Goal: Information Seeking & Learning: Check status

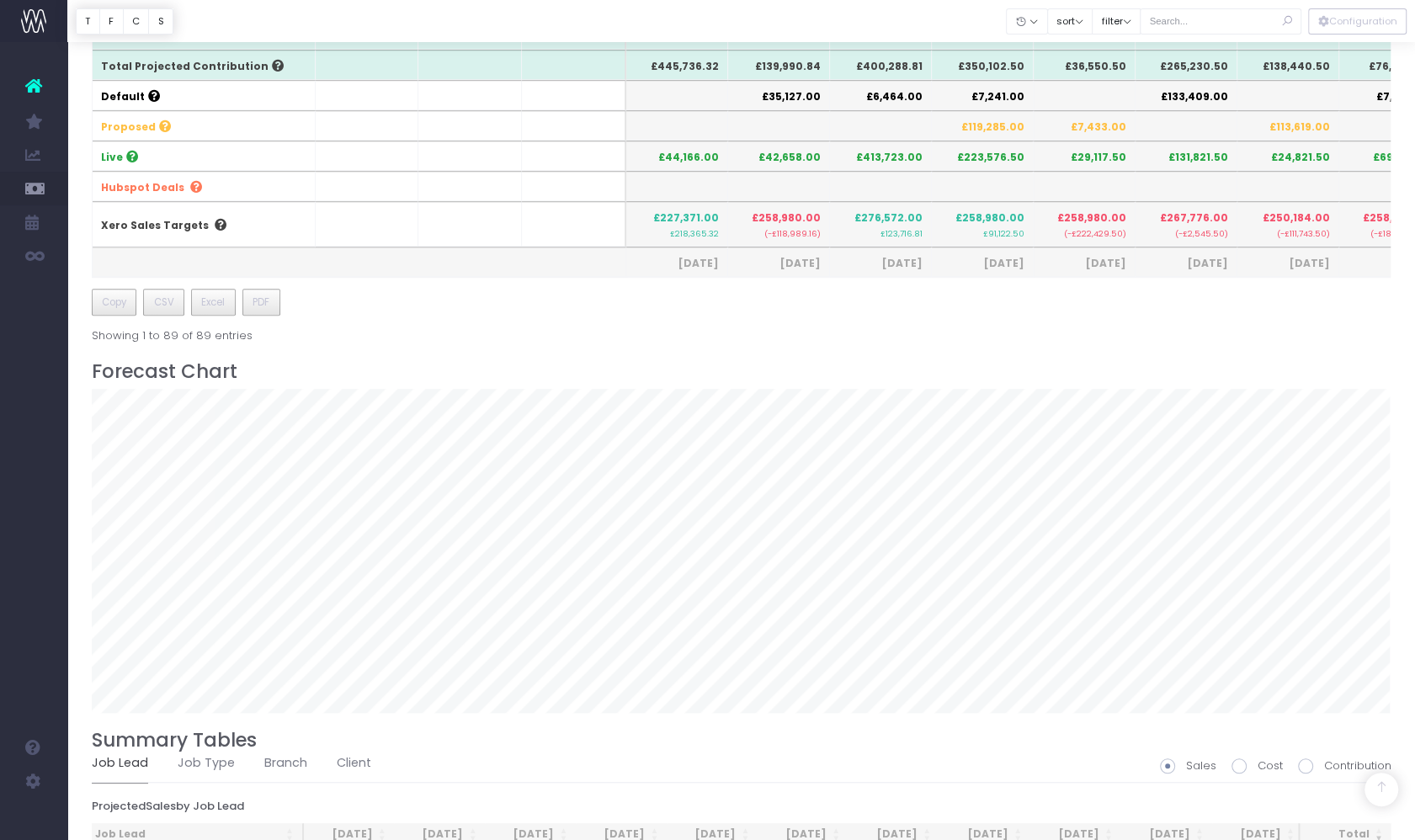
scroll to position [0, 222]
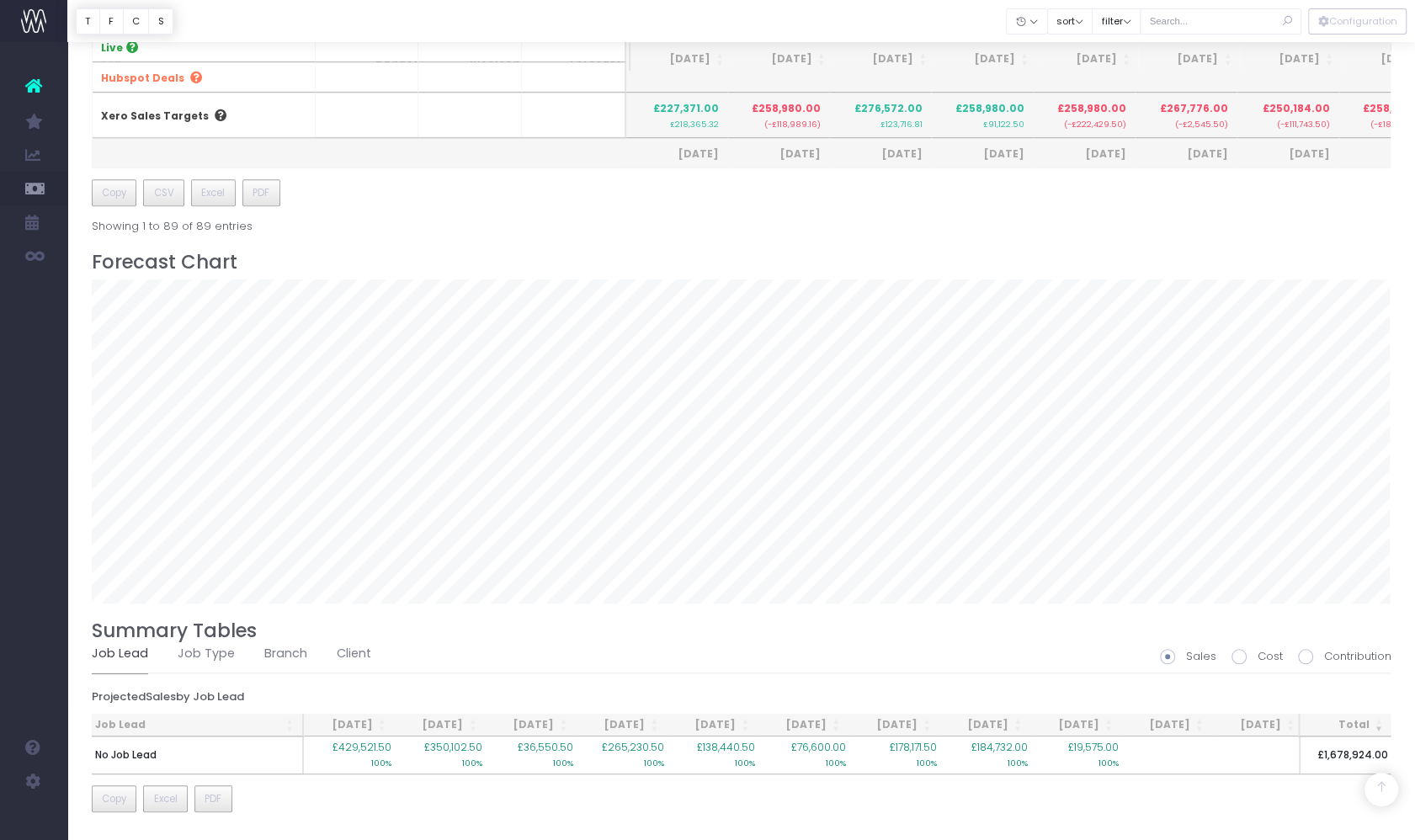
scroll to position [1050, 0]
click at [1027, 251] on h3 "Forecast Chart" at bounding box center [742, 262] width 1300 height 23
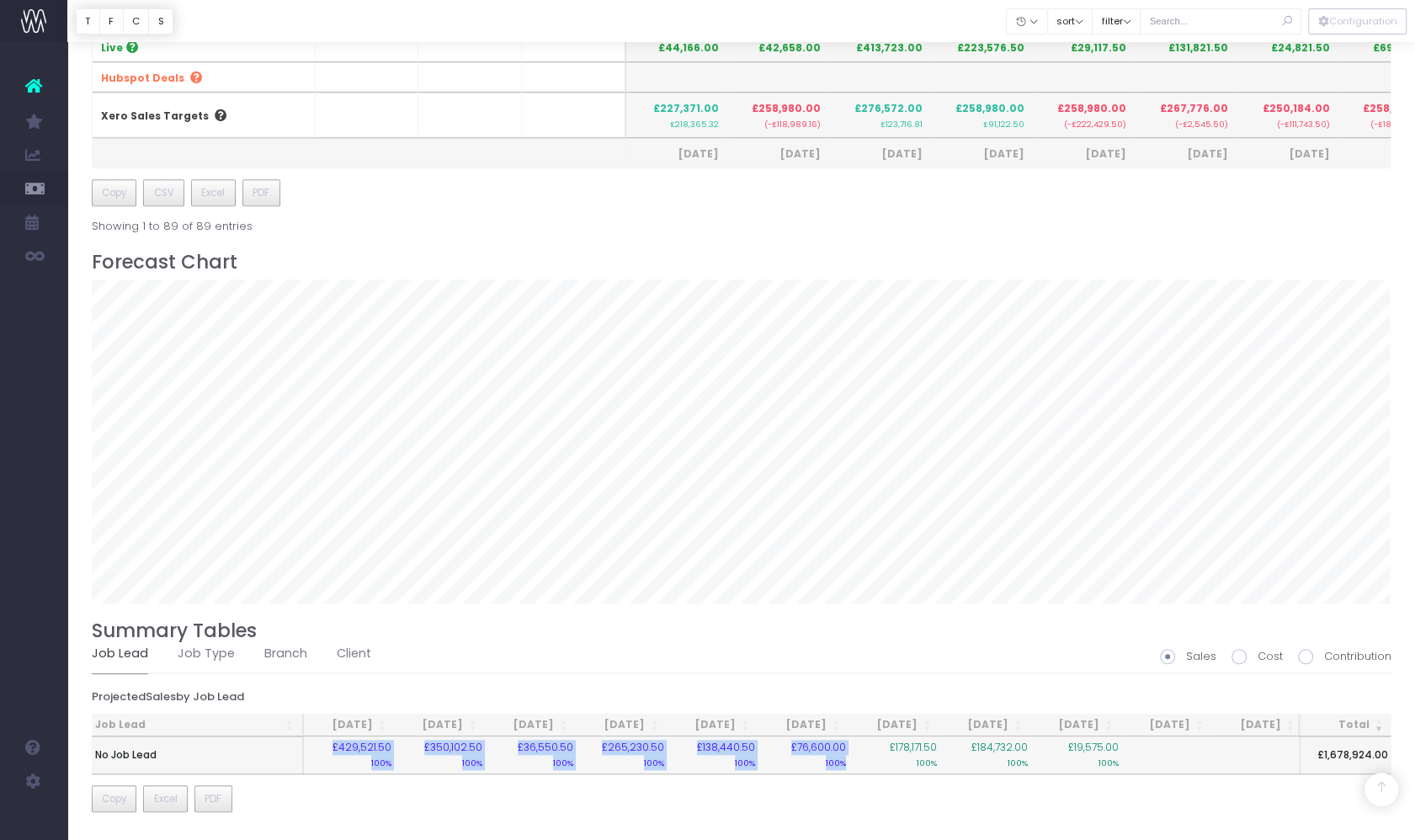
drag, startPoint x: 335, startPoint y: 734, endPoint x: 846, endPoint y: 759, distance: 511.6
click at [846, 759] on tr "No Job Lead £429,521.50 100% £350,102.50 100% £36,550.50 100% £265,230.50 100% …" at bounding box center [790, 755] width 1396 height 37
copy tr "£429,521.50 100% £350,102.50 100% £36,550.50 100% £265,230.50 100% £138,440.50 …"
click at [1115, 23] on button "filter" at bounding box center [1117, 21] width 49 height 26
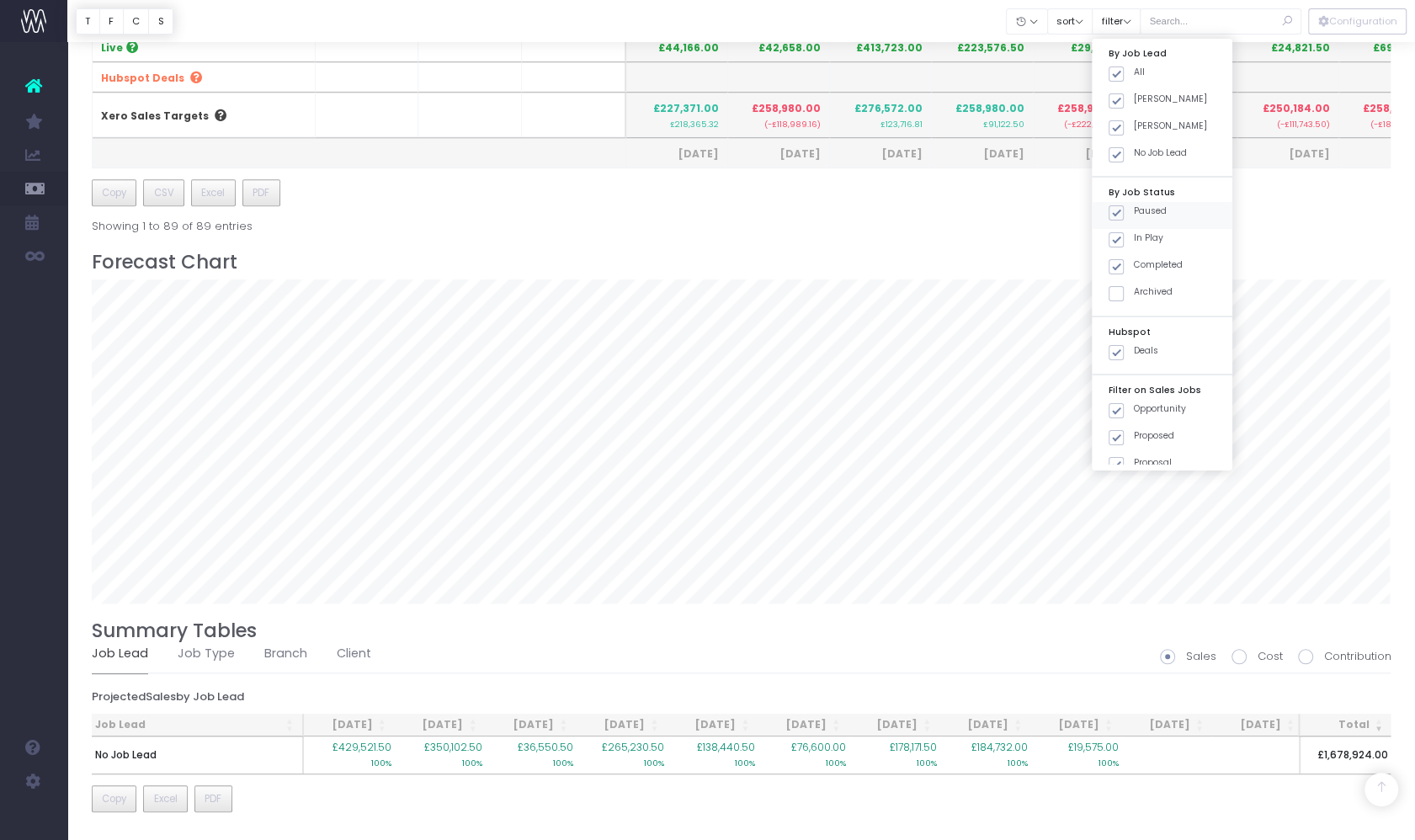
click at [1118, 214] on span at bounding box center [1117, 212] width 15 height 15
click at [1134, 214] on input "Paused" at bounding box center [1139, 210] width 11 height 11
checkbox input "false"
click at [1118, 263] on span at bounding box center [1117, 267] width 15 height 15
click at [1134, 263] on input "Completed" at bounding box center [1139, 264] width 11 height 11
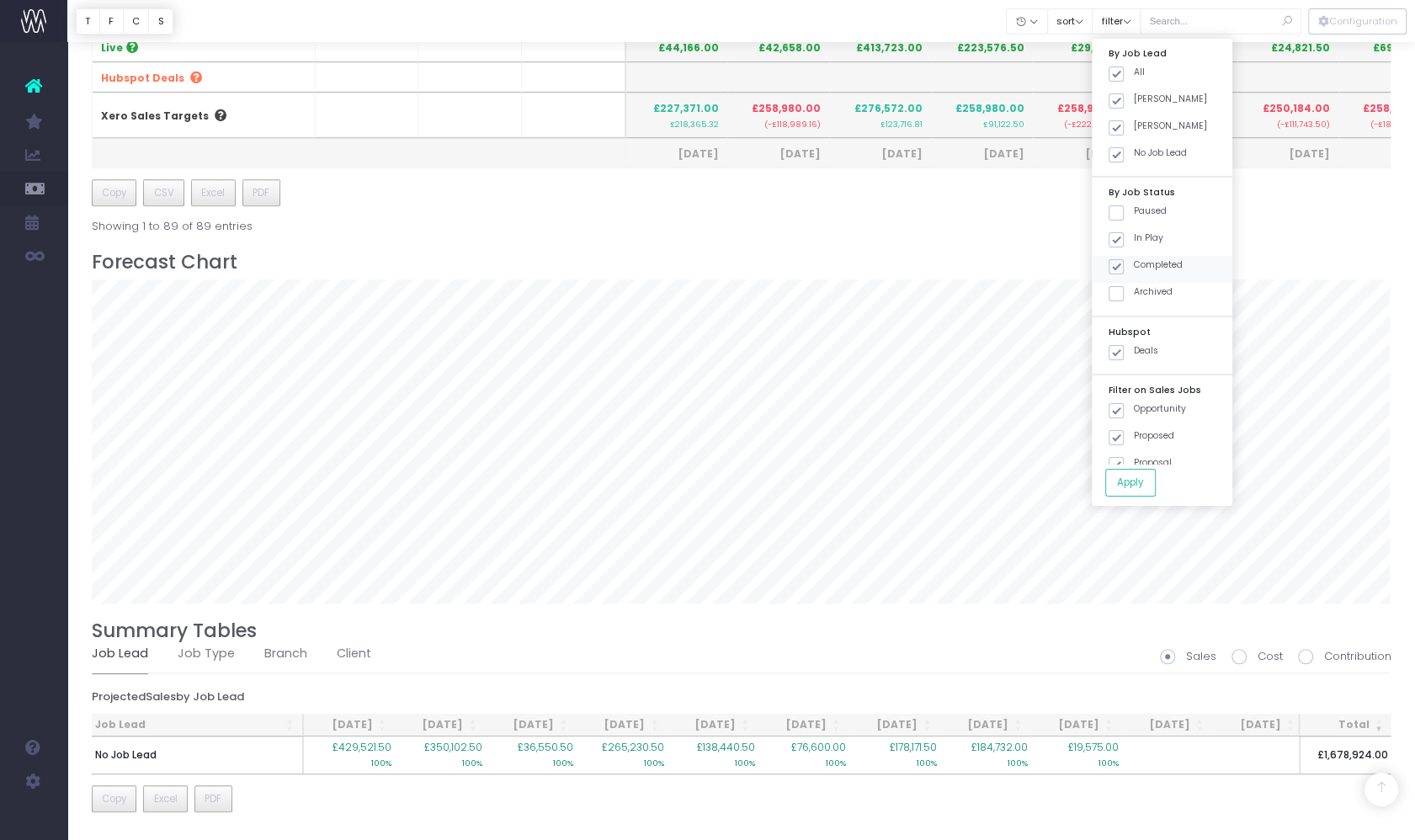
checkbox input "false"
click at [1115, 351] on span at bounding box center [1117, 353] width 15 height 15
click at [1134, 351] on input "Deals" at bounding box center [1139, 350] width 11 height 11
checkbox input "false"
click at [1114, 406] on span at bounding box center [1117, 411] width 15 height 15
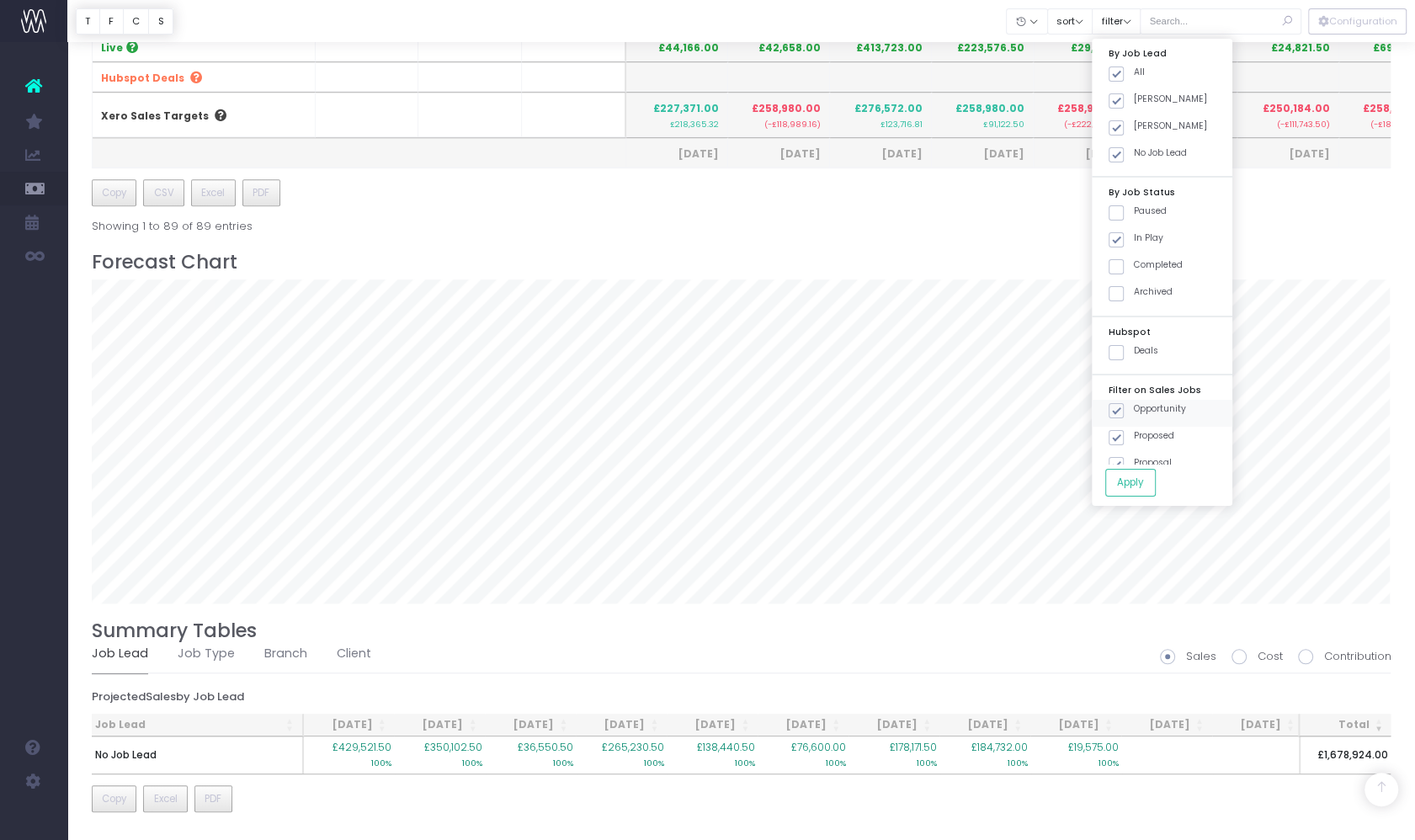
click at [1134, 406] on input "Opportunity" at bounding box center [1139, 408] width 11 height 11
checkbox input "false"
click at [1116, 434] on span at bounding box center [1117, 438] width 15 height 15
click at [1134, 434] on input "Proposed" at bounding box center [1139, 435] width 11 height 11
checkbox input "false"
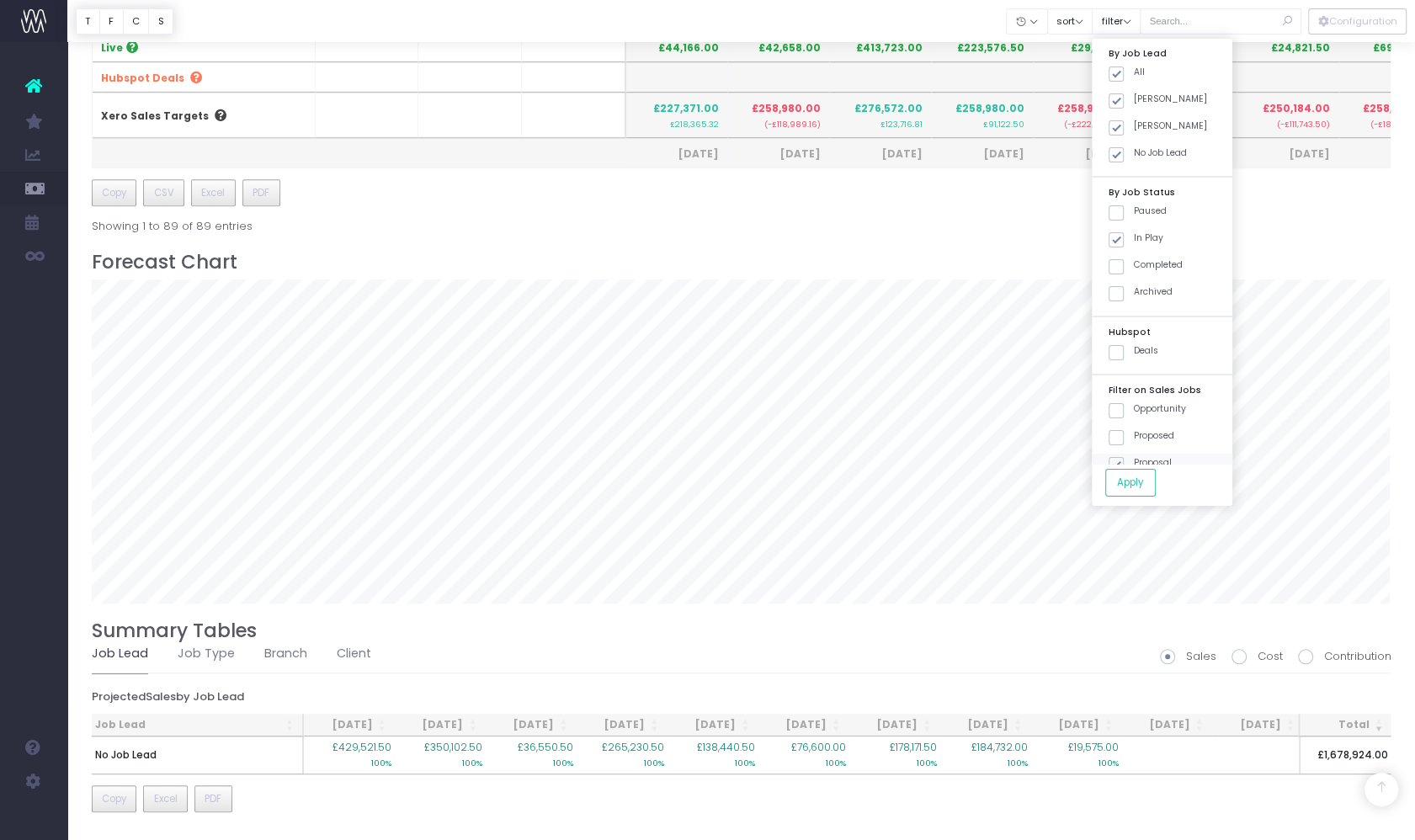
click at [1118, 460] on span at bounding box center [1117, 465] width 15 height 15
click at [1134, 460] on input "Proposal" at bounding box center [1139, 462] width 11 height 11
checkbox input "false"
click at [1130, 485] on button "Apply" at bounding box center [1131, 483] width 51 height 28
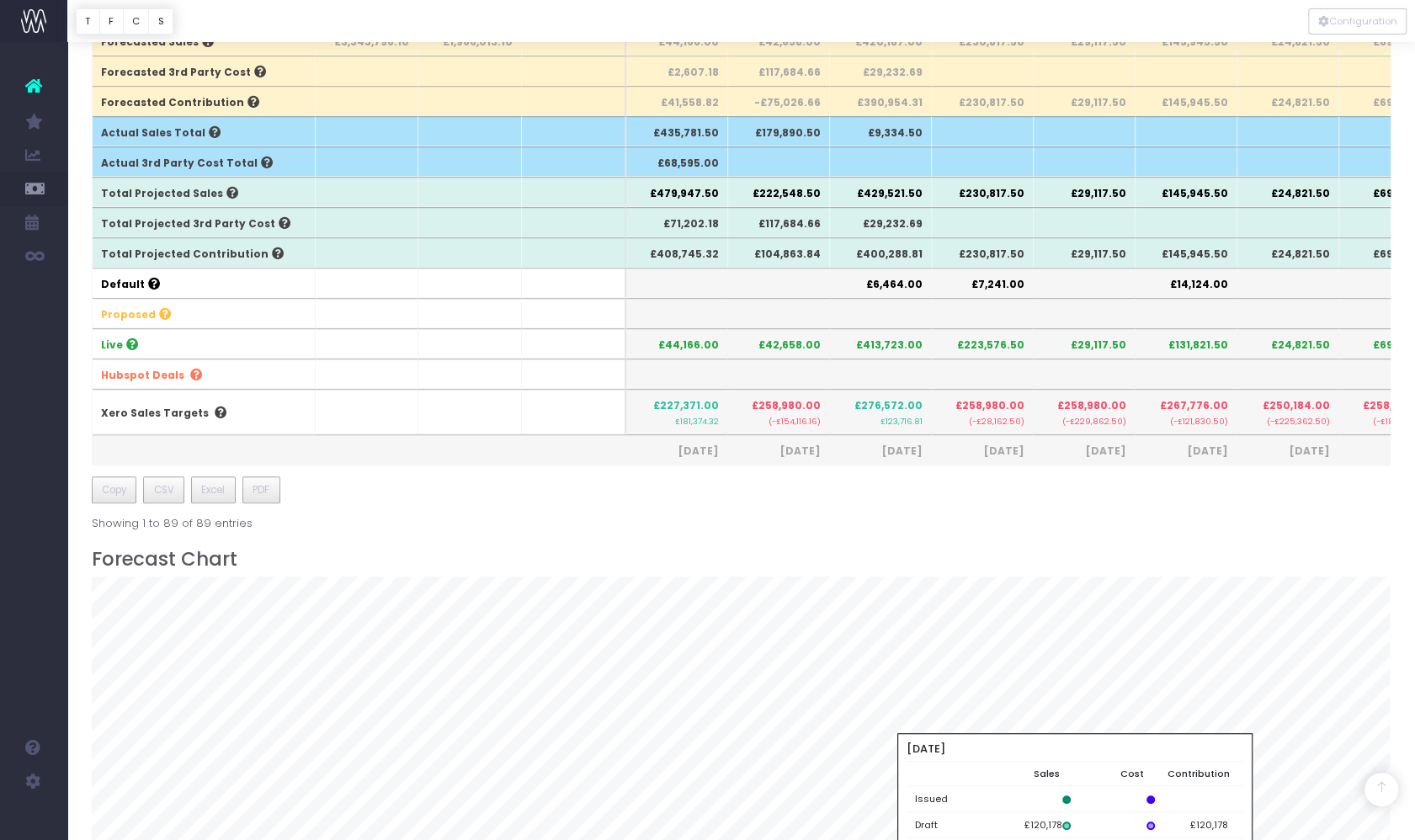
scroll to position [1050, 0]
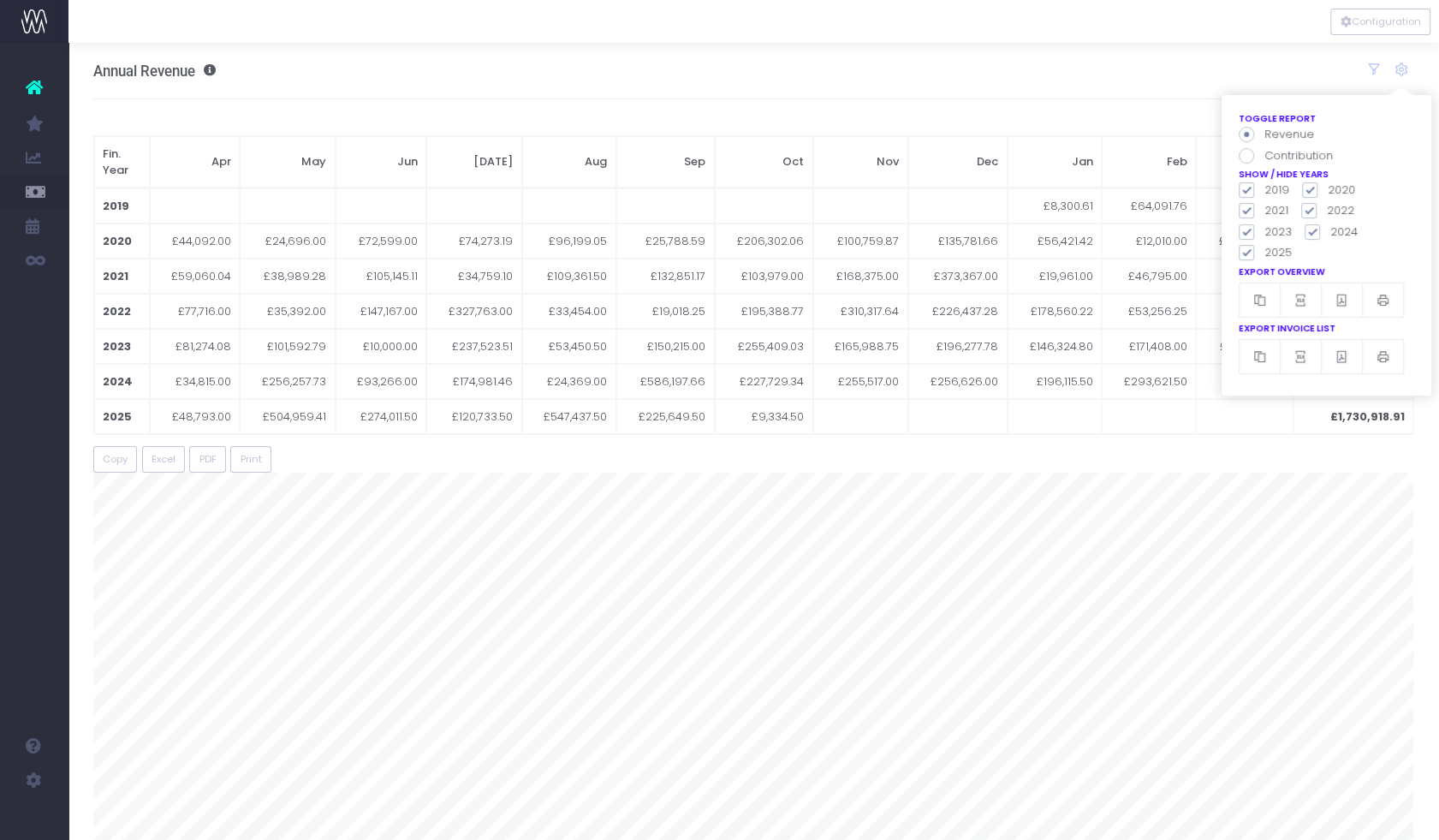
drag, startPoint x: 1249, startPoint y: 188, endPoint x: 1315, endPoint y: 188, distance: 66.0
click at [1249, 188] on span at bounding box center [1247, 189] width 16 height 16
click at [1265, 188] on input "2019" at bounding box center [1271, 187] width 11 height 11
checkbox input "false"
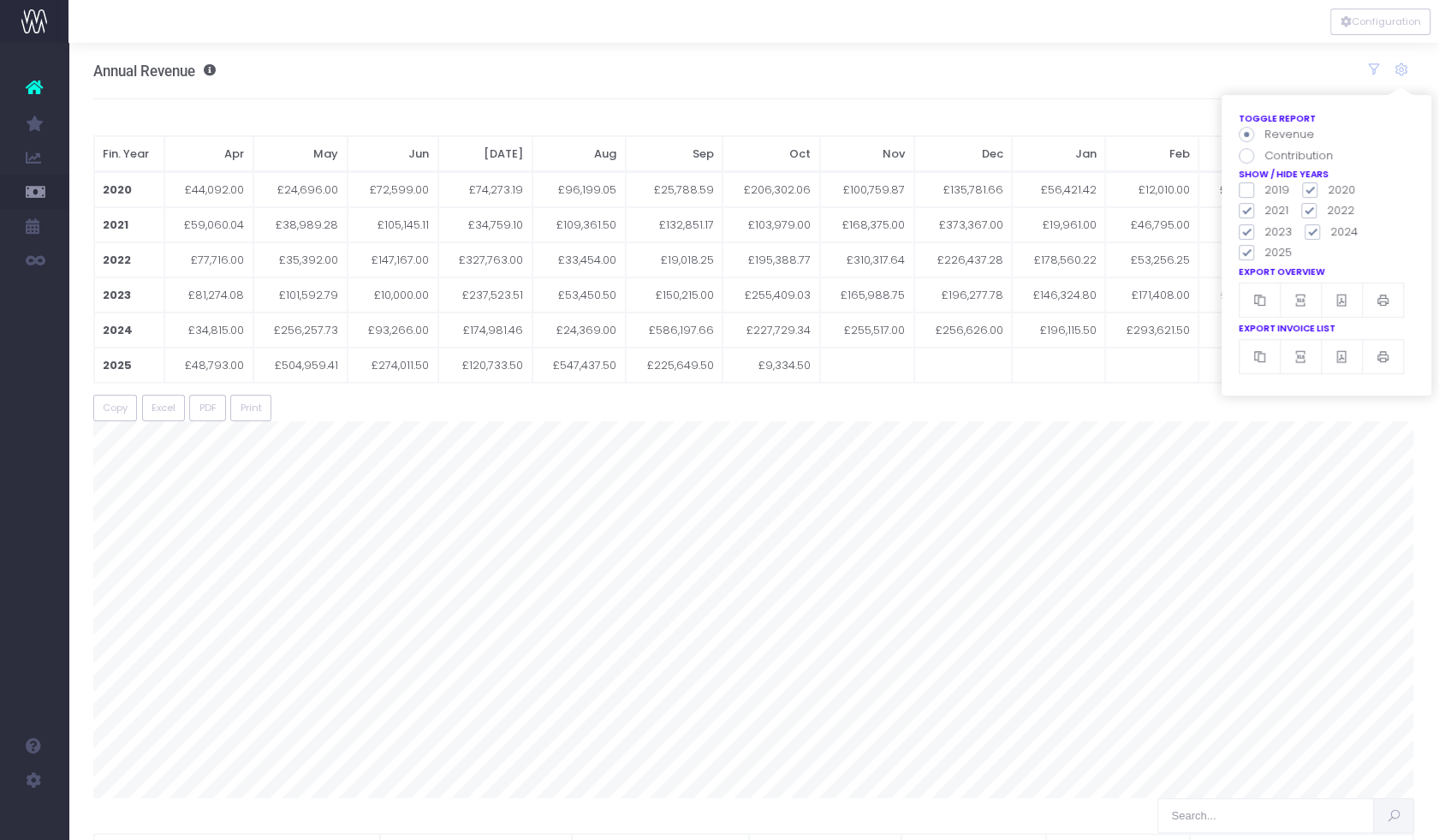
click at [1311, 187] on span at bounding box center [1309, 189] width 16 height 16
click at [1328, 187] on input "2020" at bounding box center [1333, 187] width 11 height 11
checkbox input "false"
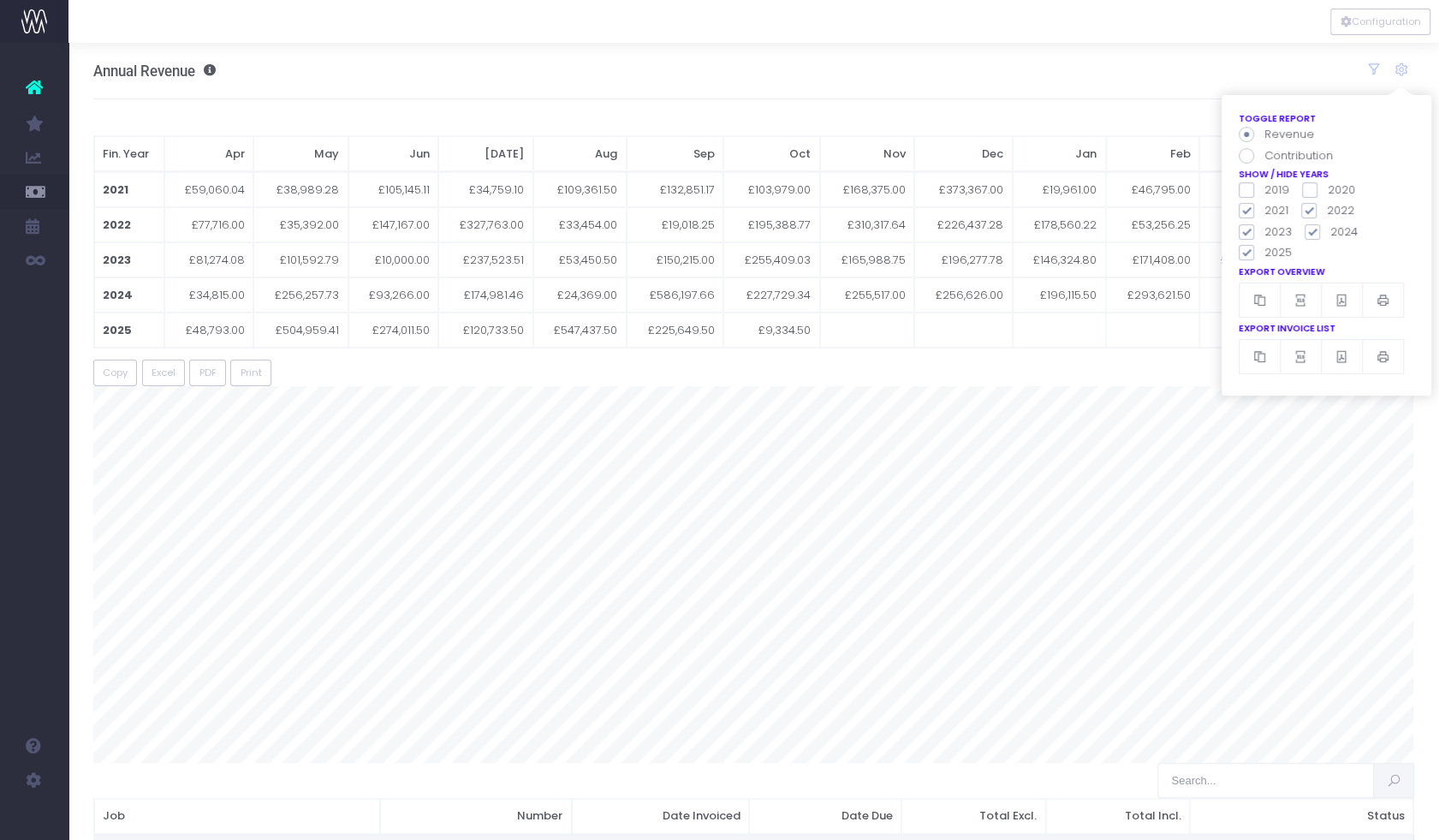
click at [1248, 210] on span at bounding box center [1247, 210] width 16 height 16
click at [1265, 210] on input "2021" at bounding box center [1271, 208] width 11 height 11
checkbox input "false"
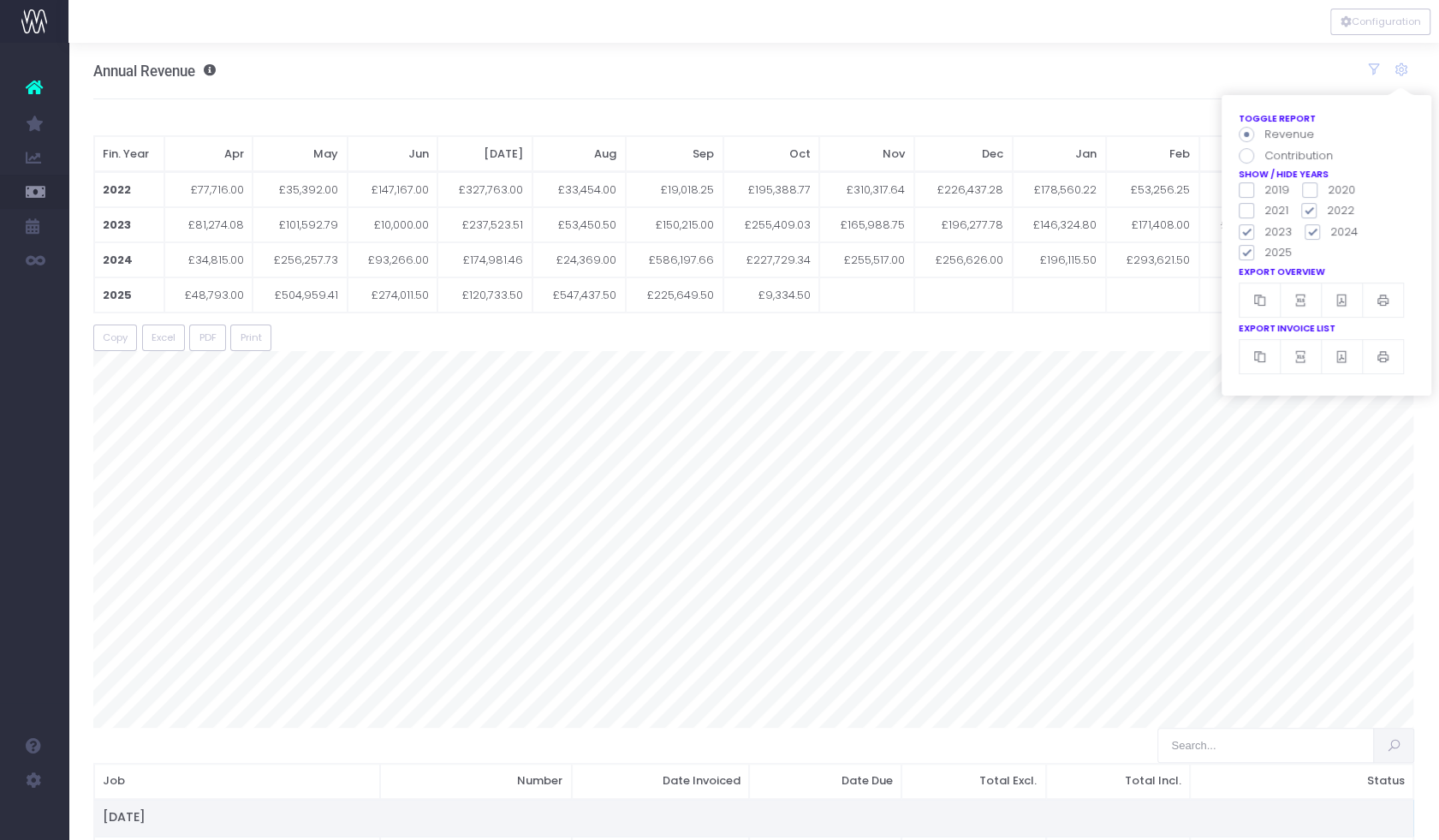
click at [1307, 212] on span at bounding box center [1309, 210] width 16 height 16
click at [1327, 212] on input "2022" at bounding box center [1332, 208] width 11 height 11
checkbox input "false"
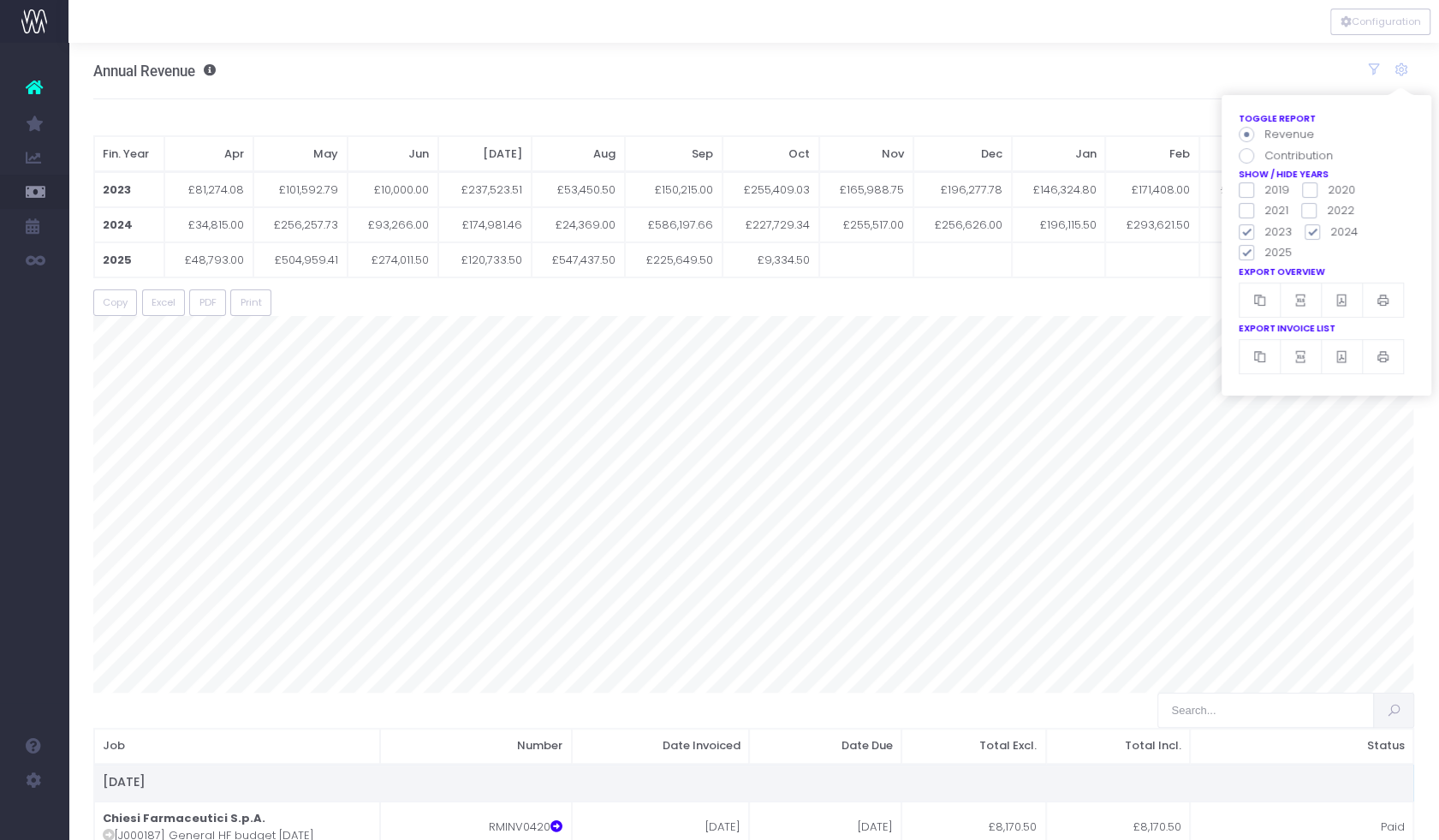
click at [1248, 231] on span at bounding box center [1247, 232] width 16 height 16
click at [1265, 231] on input "2023" at bounding box center [1271, 229] width 11 height 11
checkbox input "false"
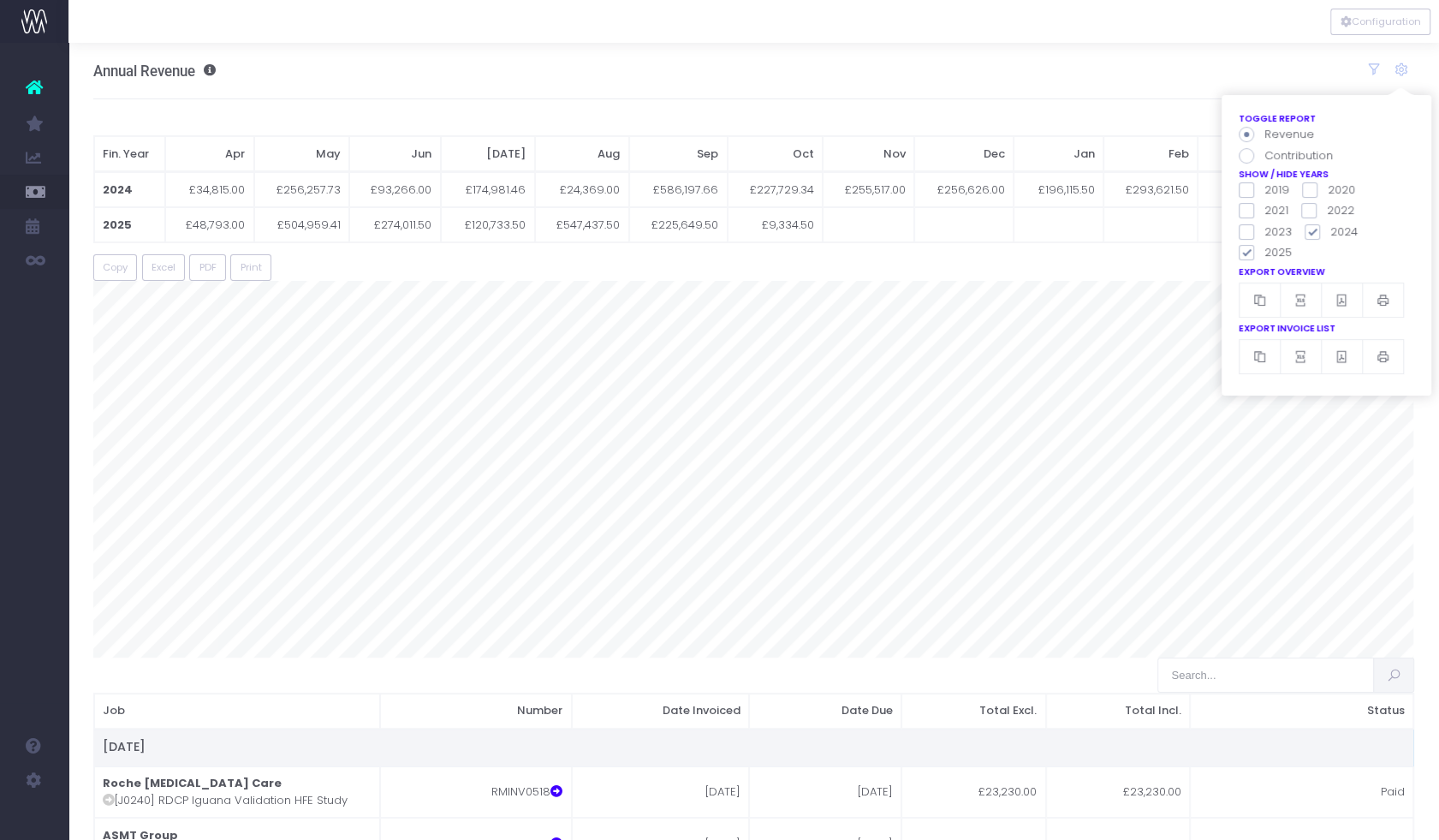
click at [1053, 258] on div "Copy Excel PDF Print" at bounding box center [755, 267] width 1322 height 27
